Goal: Check status: Check status

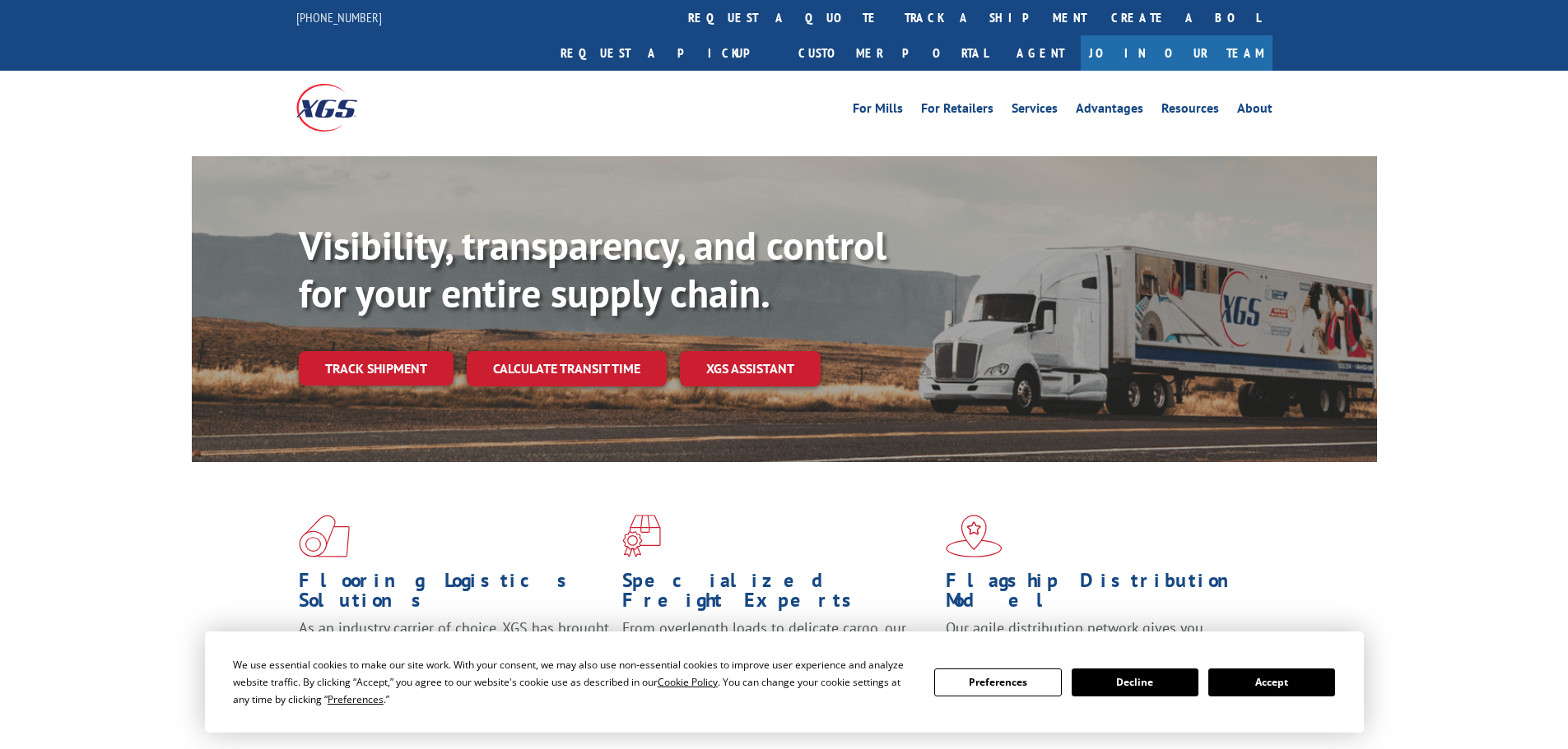
click at [394, 351] on link "Track shipment" at bounding box center [376, 368] width 155 height 35
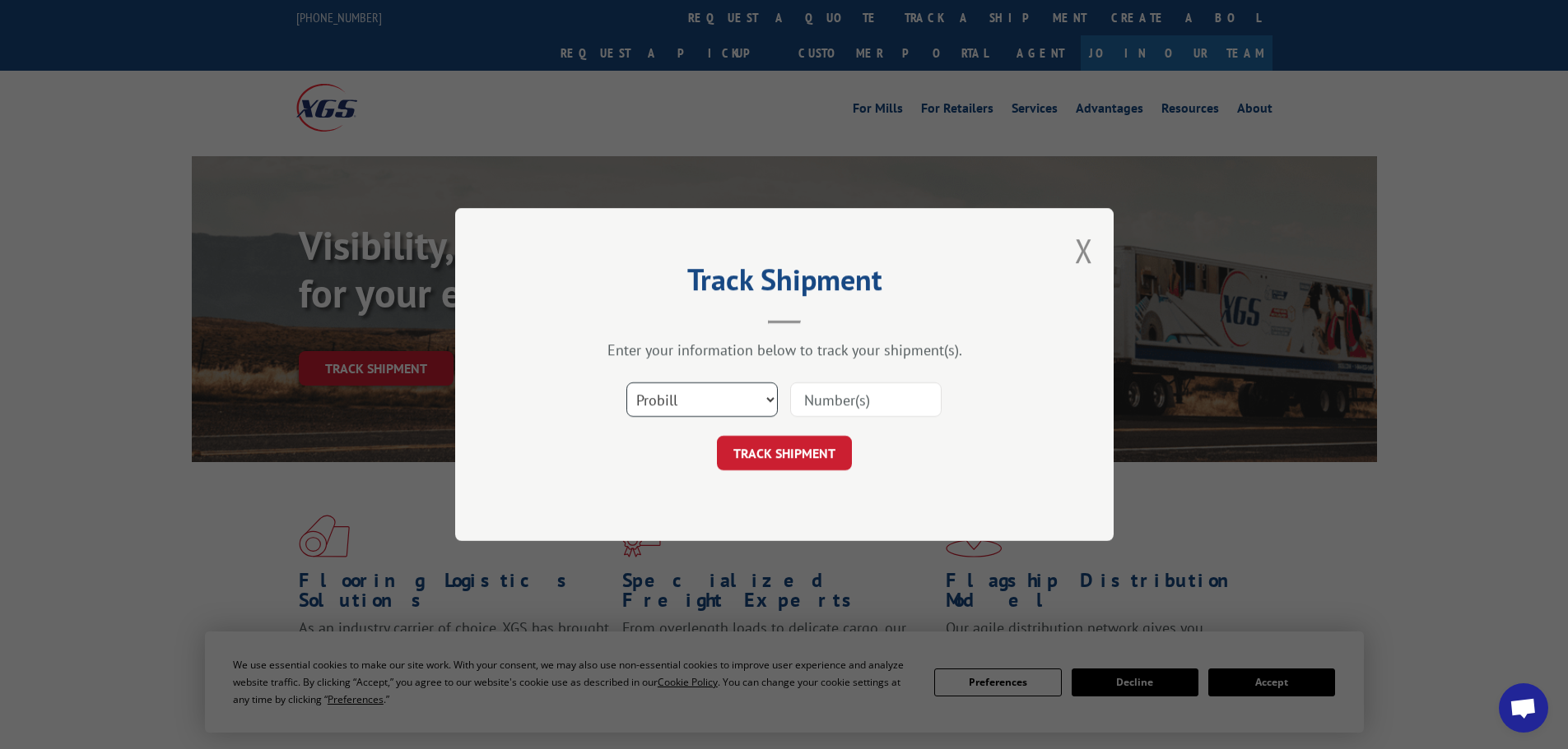
click at [719, 390] on select "Select category... Probill BOL PO" at bounding box center [701, 399] width 151 height 35
select select "bol"
click at [626, 382] on select "Select category... Probill BOL PO" at bounding box center [701, 399] width 151 height 35
click at [831, 407] on input at bounding box center [865, 399] width 151 height 35
paste input "6200044391"
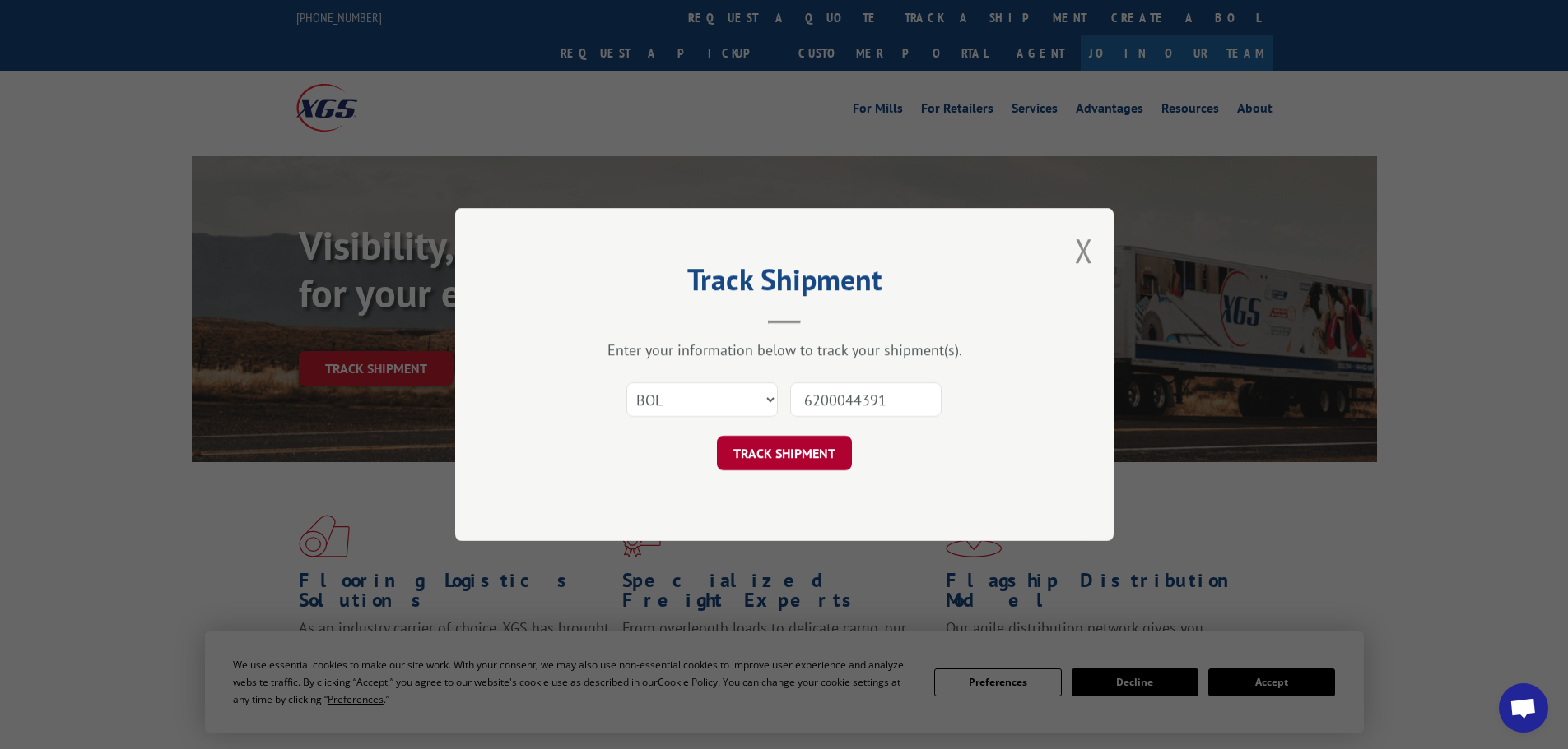
type input "6200044391"
click at [804, 452] on button "TRACK SHIPMENT" at bounding box center [784, 453] width 135 height 35
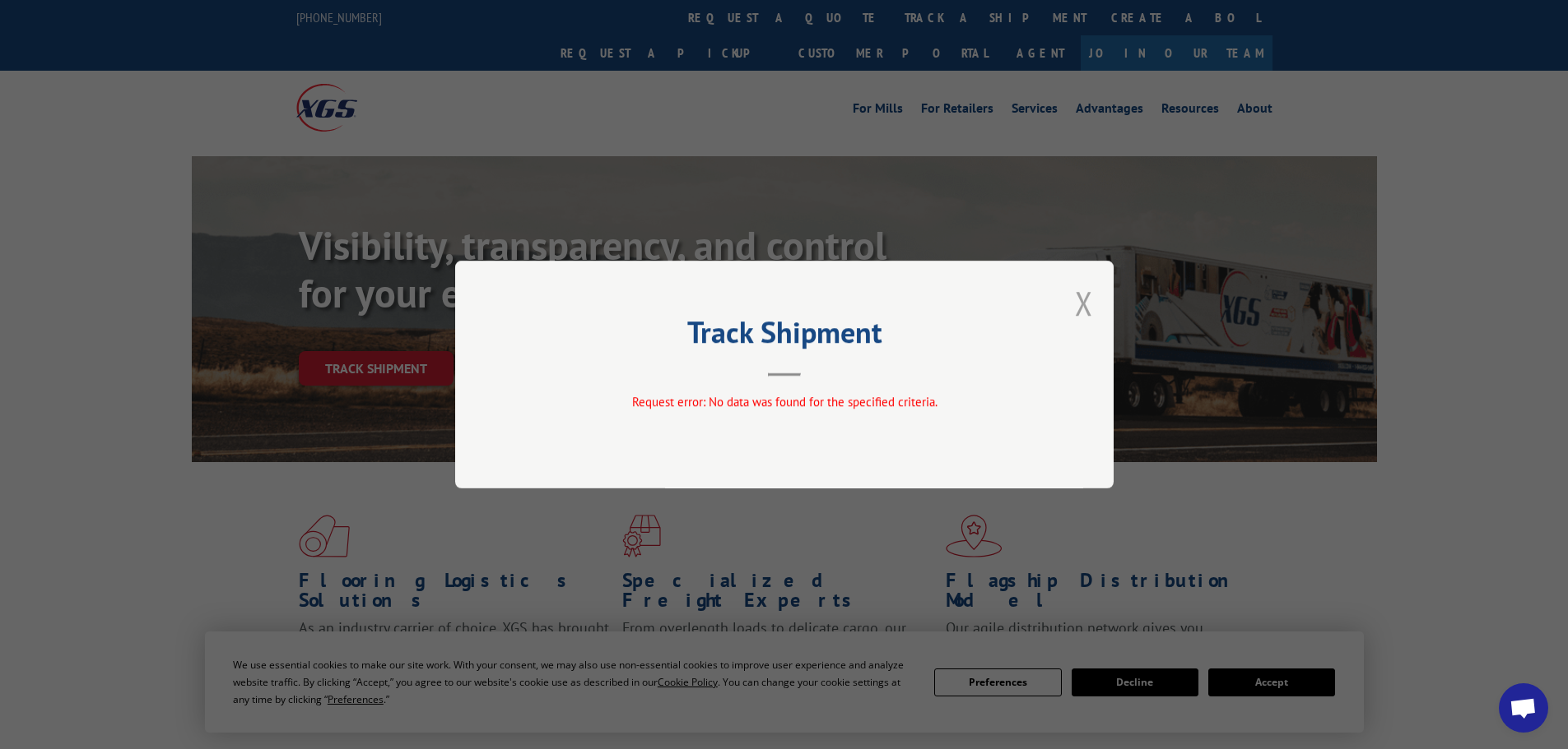
click at [1083, 304] on button "Close modal" at bounding box center [1083, 303] width 18 height 44
